Goal: Find specific page/section: Find specific page/section

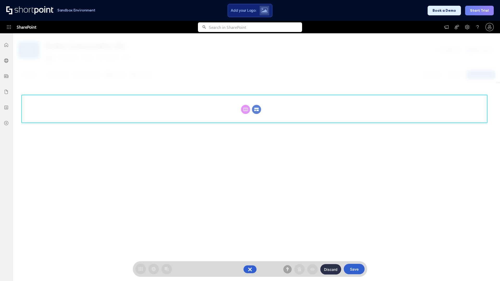
scroll to position [72, 0]
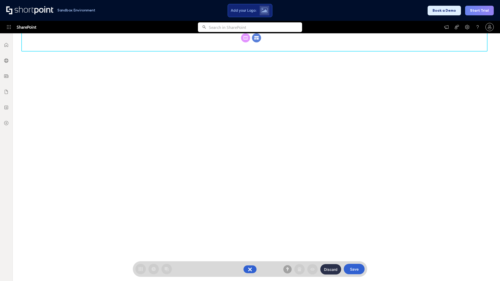
click at [256, 42] on circle at bounding box center [256, 37] width 9 height 9
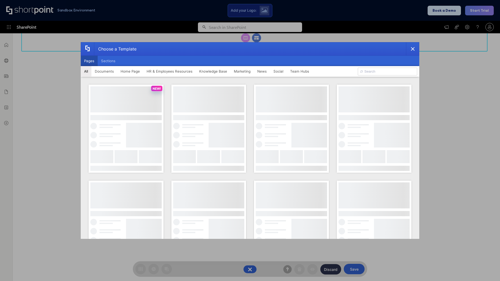
scroll to position [0, 0]
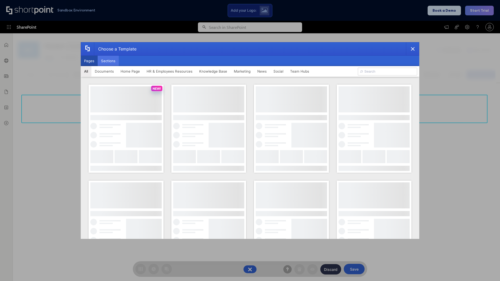
click at [108, 61] on button "Sections" at bounding box center [108, 61] width 21 height 10
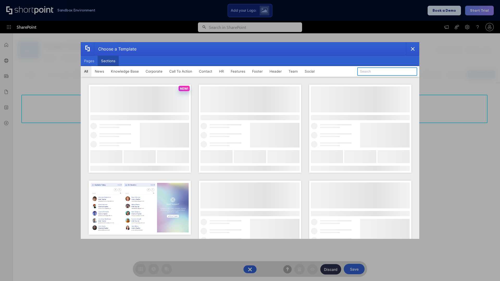
type input "Articles 2"
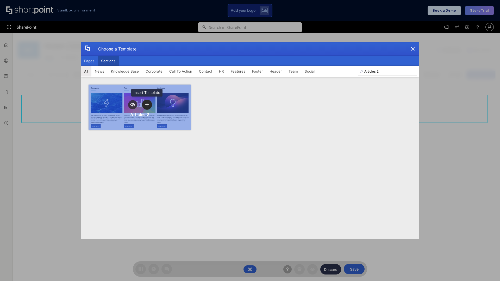
click at [147, 105] on icon "template selector" at bounding box center [147, 105] width 4 height 4
